Goal: Navigation & Orientation: Find specific page/section

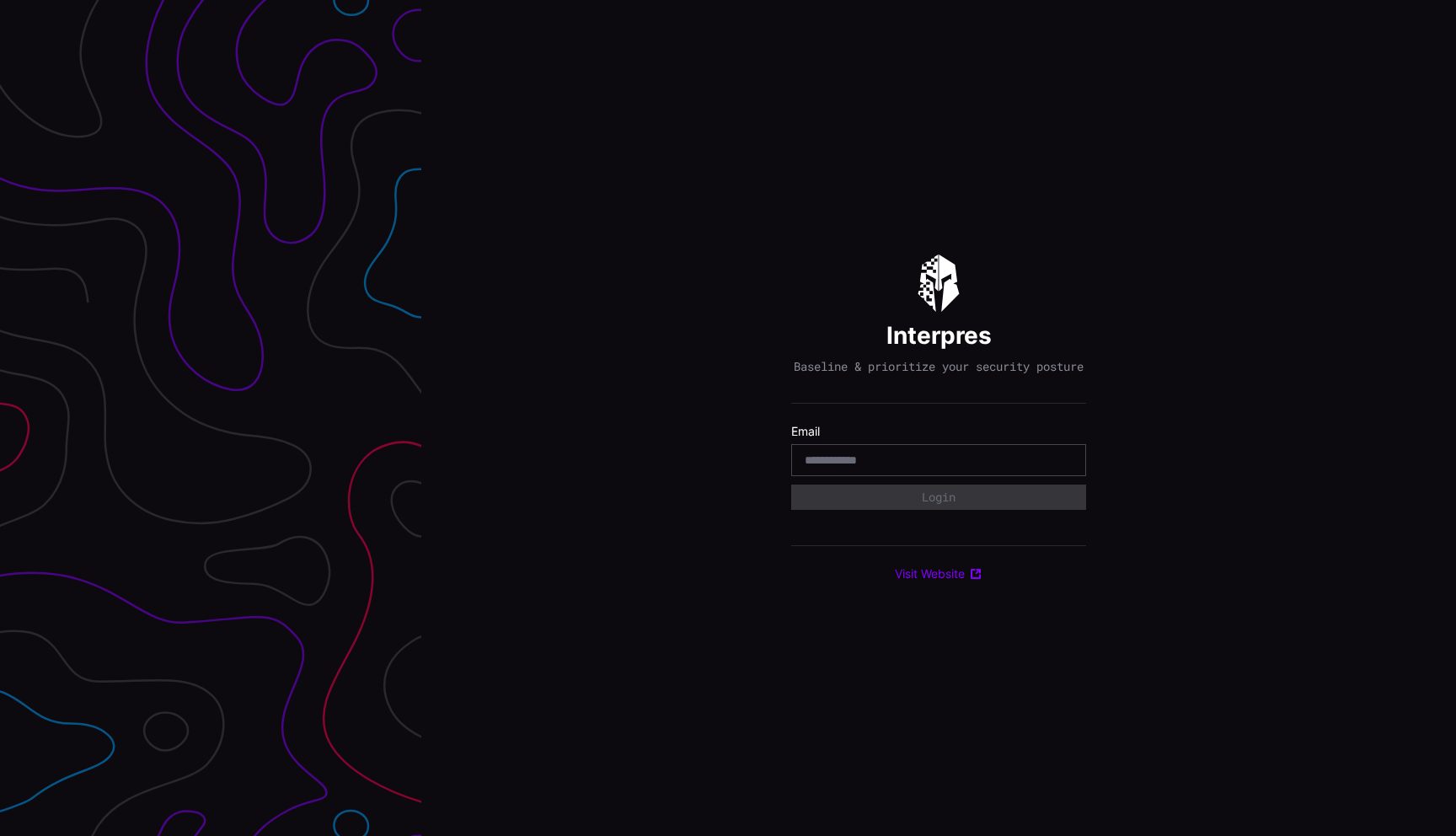
click at [858, 463] on input "email" at bounding box center [938, 461] width 268 height 15
type input "**********"
click at [1014, 507] on button "Login" at bounding box center [939, 497] width 288 height 26
